Goal: Task Accomplishment & Management: Manage account settings

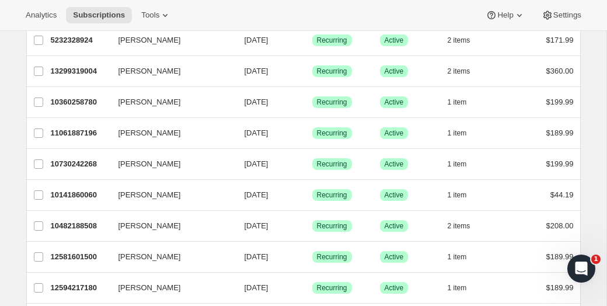
scroll to position [615, 0]
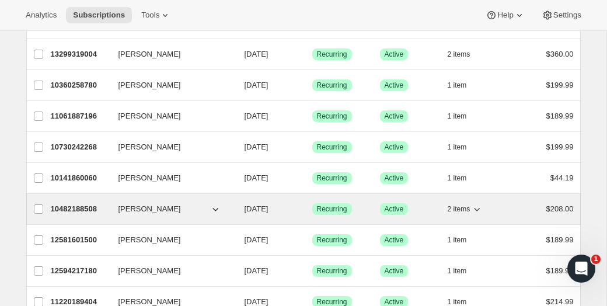
click at [234, 215] on div "10482188508 [PERSON_NAME] [DATE] Success Recurring Success Active 2 items $208.…" at bounding box center [312, 209] width 523 height 16
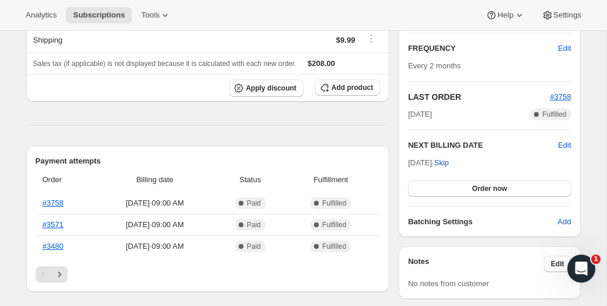
scroll to position [225, 0]
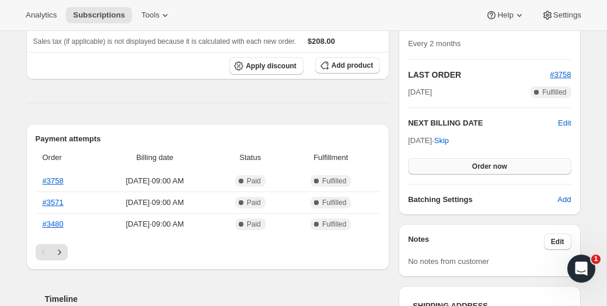
click at [490, 166] on span "Order now" at bounding box center [489, 166] width 35 height 9
click at [490, 166] on span "Click to confirm" at bounding box center [489, 166] width 53 height 9
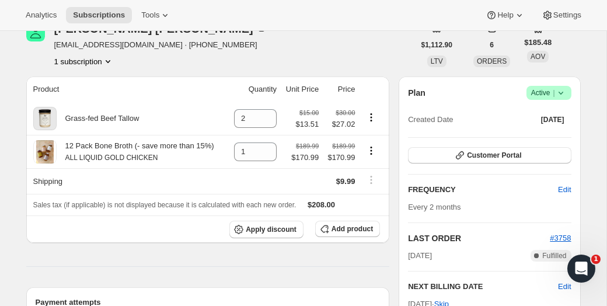
scroll to position [62, 0]
click at [562, 187] on span "Edit" at bounding box center [564, 189] width 13 height 12
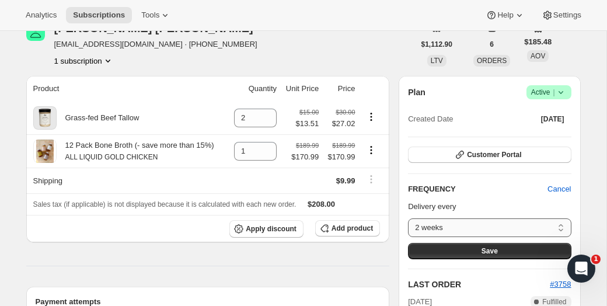
click at [560, 228] on select "2 weeks 1 month 2 month Custom..." at bounding box center [489, 227] width 163 height 19
select select "MONTH#1"
click at [408, 218] on select "2 weeks 1 month 2 month Custom..." at bounding box center [489, 227] width 163 height 19
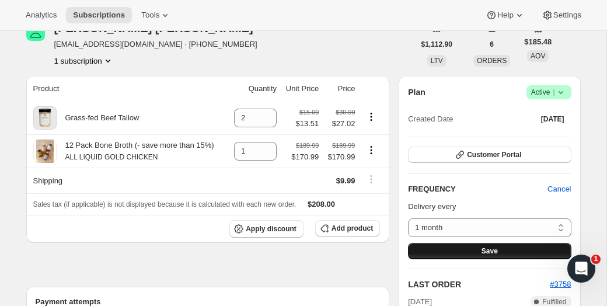
click at [482, 252] on span "Save" at bounding box center [490, 250] width 16 height 9
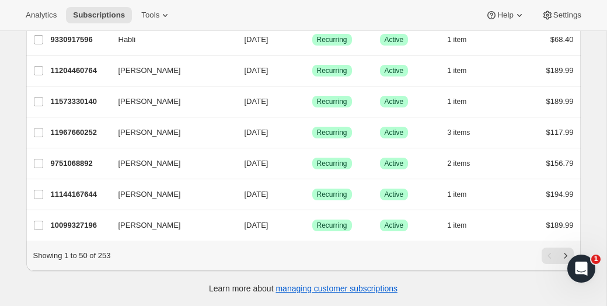
scroll to position [1433, 0]
click at [564, 254] on icon "Next" at bounding box center [566, 256] width 12 height 12
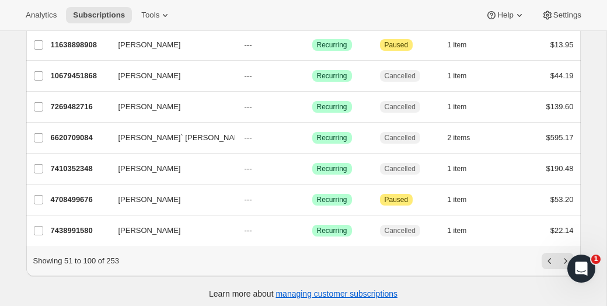
scroll to position [1434, 0]
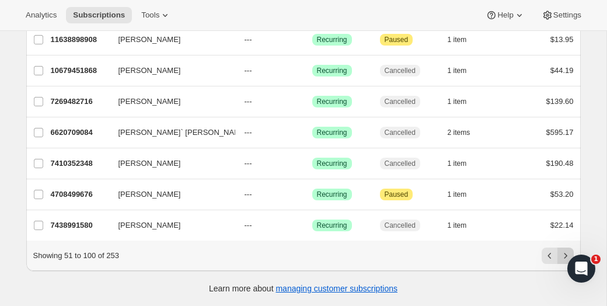
click at [566, 253] on icon "Next" at bounding box center [566, 256] width 12 height 12
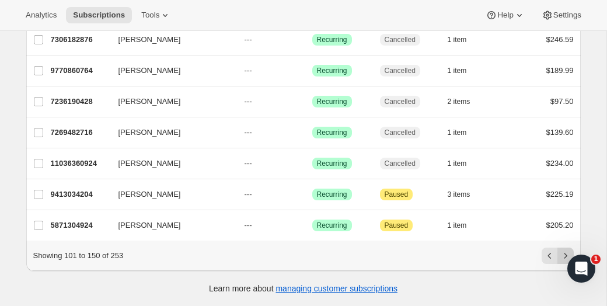
click at [565, 253] on icon "Next" at bounding box center [566, 256] width 12 height 12
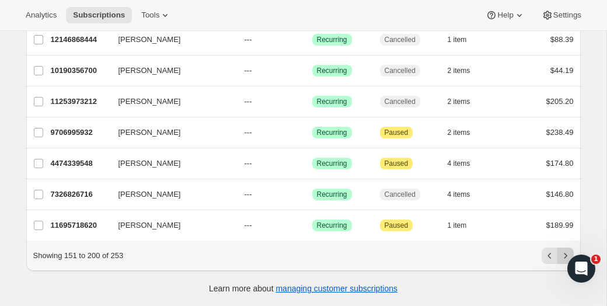
click at [569, 252] on icon "Next" at bounding box center [566, 256] width 12 height 12
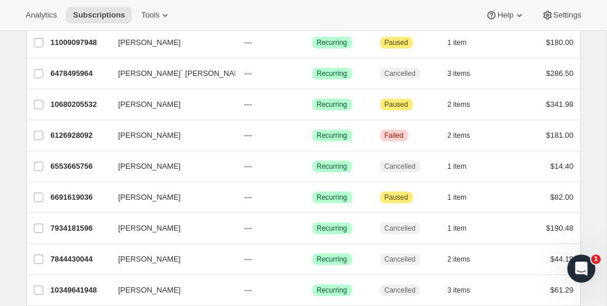
scroll to position [0, 0]
